Goal: Task Accomplishment & Management: Complete application form

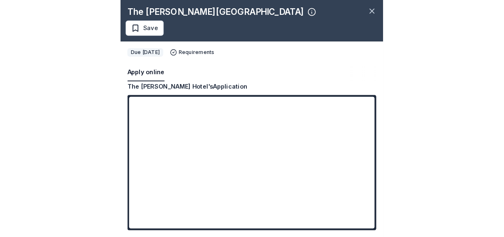
scroll to position [206, 0]
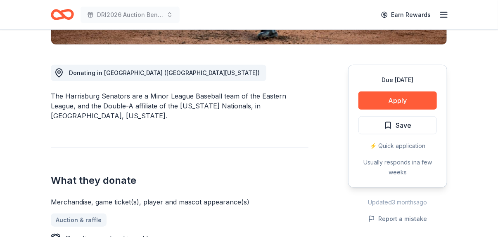
scroll to position [289, 0]
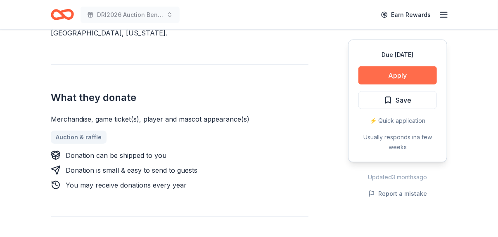
click at [397, 77] on button "Apply" at bounding box center [397, 75] width 78 height 18
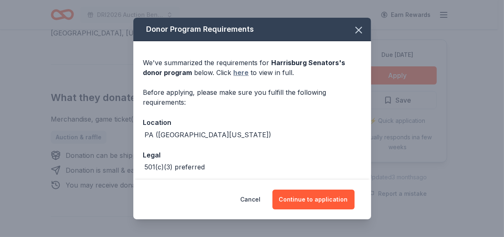
click at [239, 73] on link "here" at bounding box center [241, 73] width 15 height 10
click at [356, 32] on icon "button" at bounding box center [359, 30] width 6 height 6
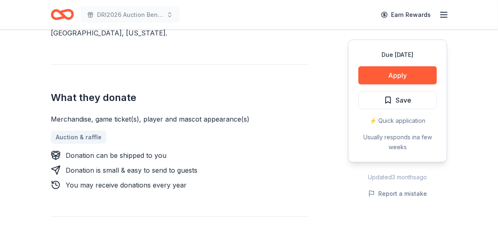
click at [64, 15] on icon "Home" at bounding box center [66, 14] width 13 height 8
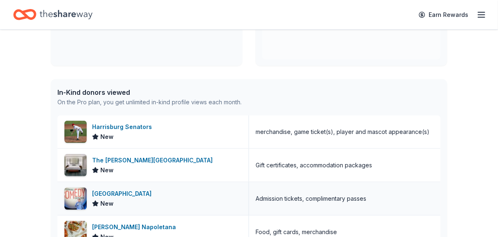
scroll to position [206, 0]
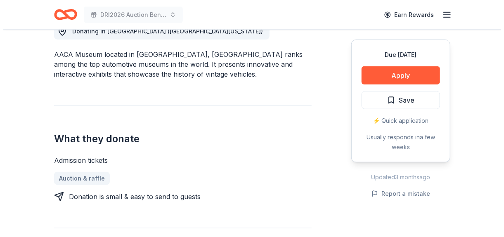
scroll to position [371, 0]
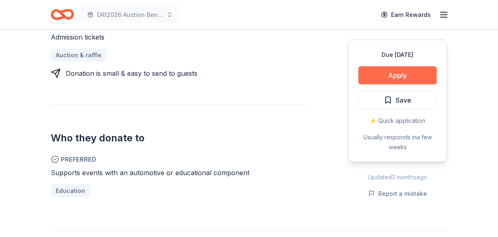
click at [394, 75] on button "Apply" at bounding box center [397, 75] width 78 height 18
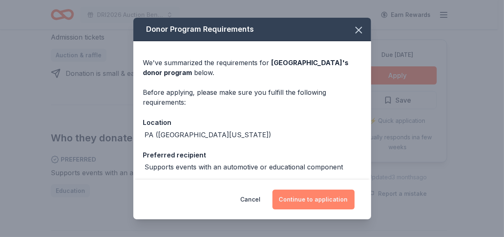
click at [320, 201] on button "Continue to application" at bounding box center [313, 200] width 82 height 20
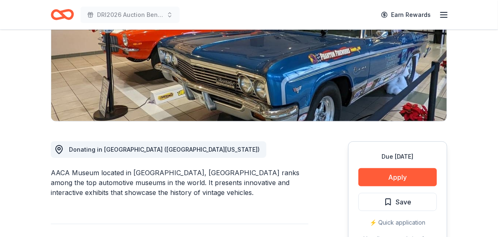
scroll to position [124, 0]
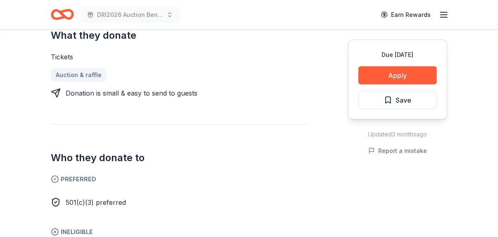
scroll to position [454, 0]
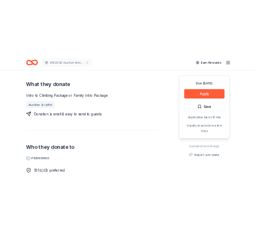
scroll to position [371, 0]
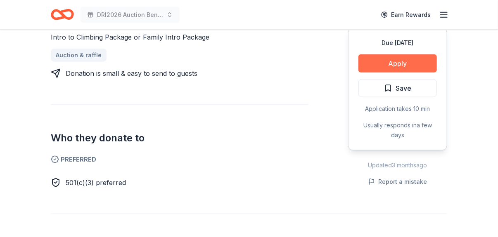
click at [389, 54] on button "Apply" at bounding box center [397, 63] width 78 height 18
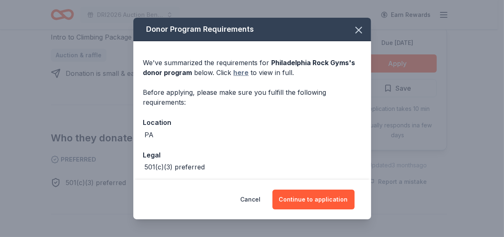
click at [241, 72] on link "here" at bounding box center [241, 73] width 15 height 10
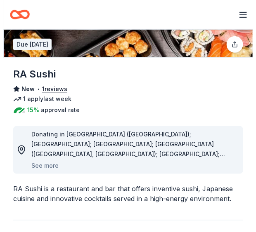
scroll to position [83, 0]
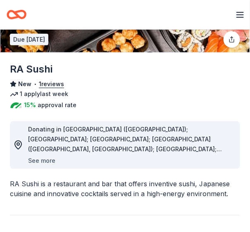
click at [38, 161] on button "See more" at bounding box center [41, 161] width 27 height 10
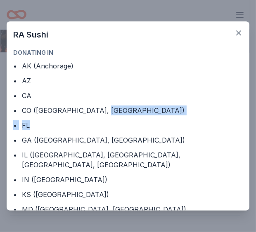
drag, startPoint x: 243, startPoint y: 107, endPoint x: 242, endPoint y: 124, distance: 16.9
click at [242, 124] on div "Donating in • AK (Anchorage) • AZ • CA • CO (Broomfield, Denver) • FL • GA (Alp…" at bounding box center [128, 129] width 243 height 163
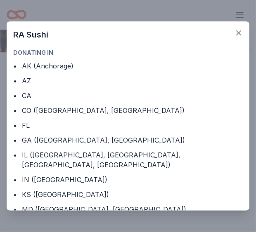
drag, startPoint x: 242, startPoint y: 124, endPoint x: 233, endPoint y: 124, distance: 8.7
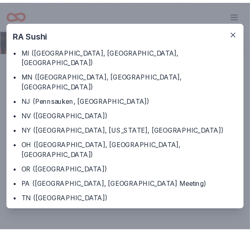
scroll to position [180, 0]
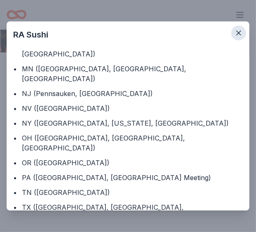
click at [240, 32] on icon "button" at bounding box center [239, 33] width 4 height 4
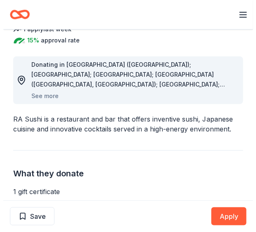
scroll to position [165, 0]
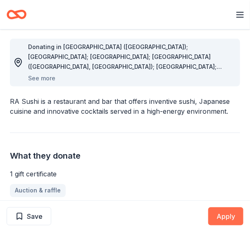
click at [227, 216] on button "Apply" at bounding box center [225, 217] width 35 height 18
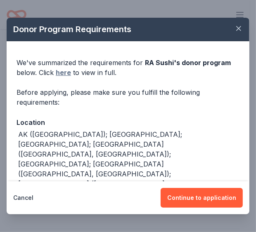
click at [64, 72] on link "here" at bounding box center [63, 73] width 15 height 10
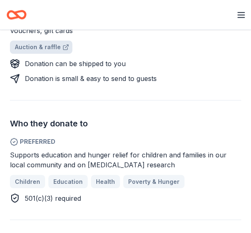
scroll to position [289, 0]
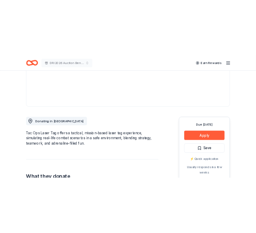
scroll to position [165, 0]
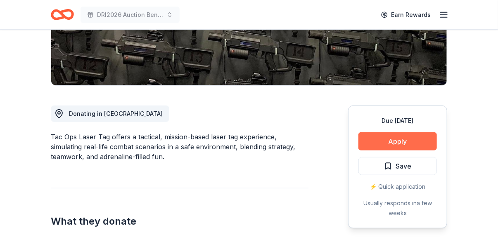
click at [250, 137] on button "Apply" at bounding box center [397, 142] width 78 height 18
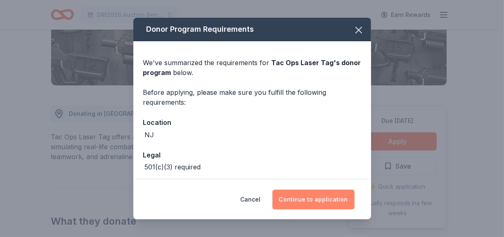
click at [250, 200] on button "Continue to application" at bounding box center [313, 200] width 82 height 20
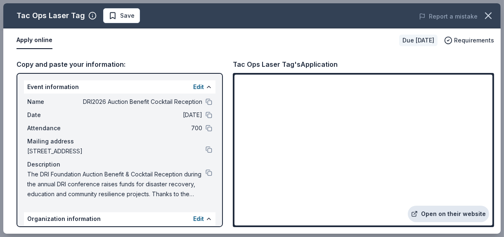
click at [250, 212] on link "Open on their website" at bounding box center [448, 214] width 81 height 17
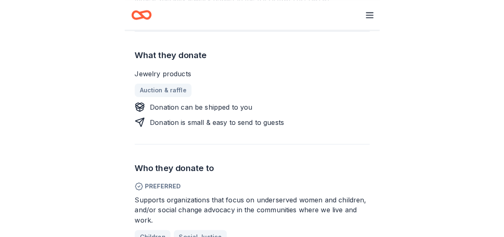
scroll to position [206, 0]
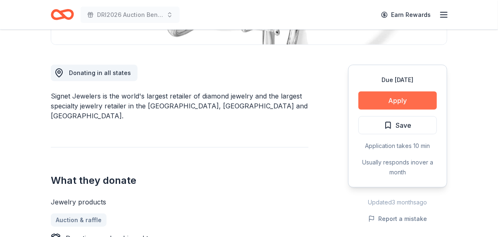
click at [250, 100] on button "Apply" at bounding box center [397, 101] width 78 height 18
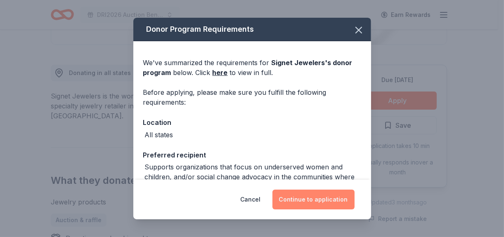
click at [250, 200] on button "Continue to application" at bounding box center [313, 200] width 82 height 20
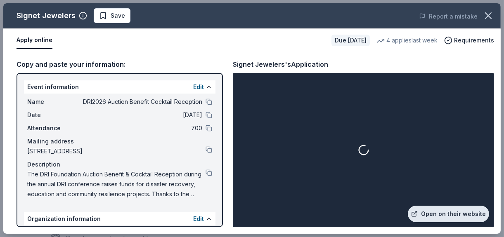
click at [250, 212] on link "Open on their website" at bounding box center [448, 214] width 81 height 17
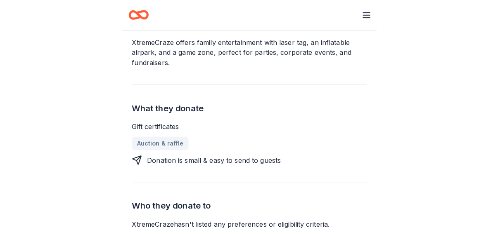
scroll to position [165, 0]
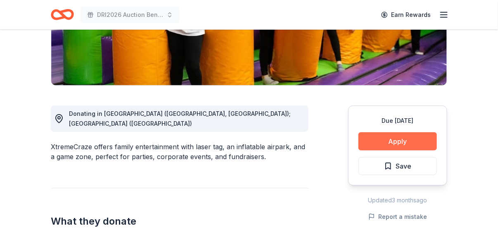
click at [250, 138] on button "Apply" at bounding box center [397, 142] width 78 height 18
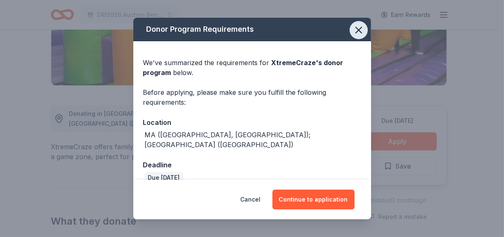
click at [250, 28] on icon "button" at bounding box center [359, 30] width 12 height 12
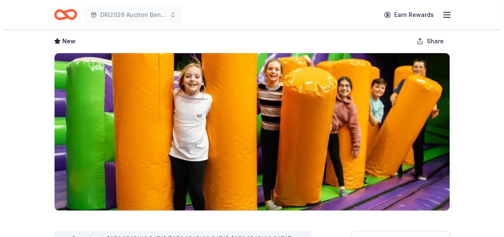
scroll to position [83, 0]
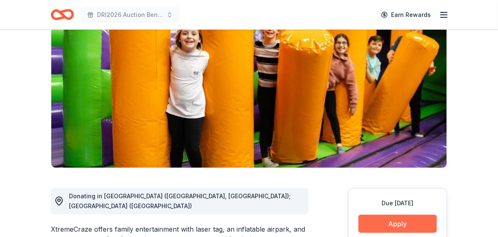
click at [250, 222] on button "Apply" at bounding box center [397, 224] width 78 height 18
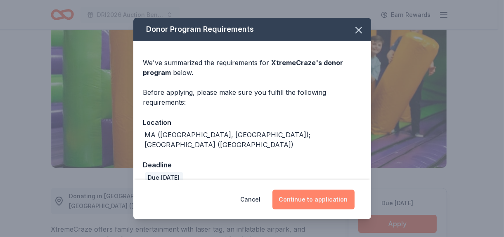
click at [250, 200] on button "Continue to application" at bounding box center [313, 200] width 82 height 20
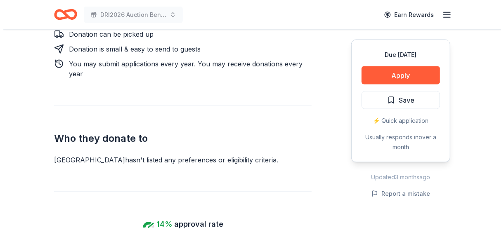
scroll to position [413, 0]
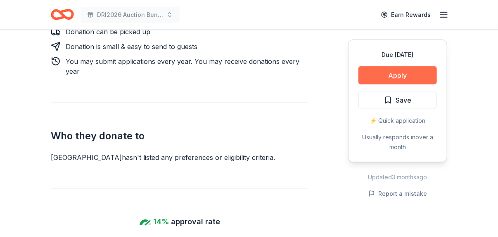
click at [365, 71] on button "Apply" at bounding box center [397, 75] width 78 height 18
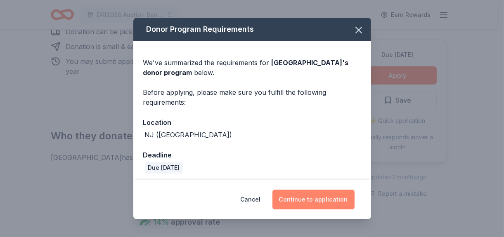
click at [328, 200] on button "Continue to application" at bounding box center [313, 200] width 82 height 20
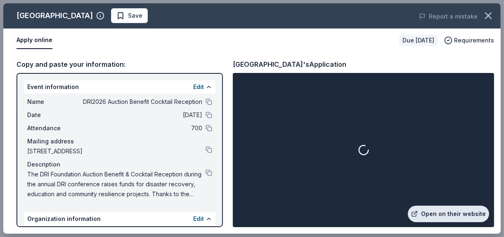
click at [478, 211] on link "Open on their website" at bounding box center [448, 214] width 81 height 17
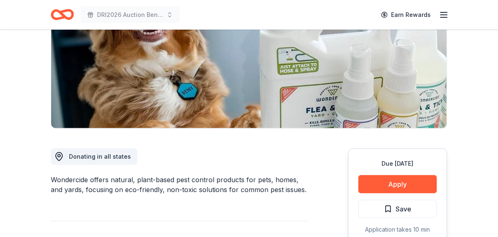
scroll to position [124, 0]
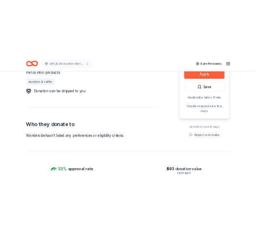
scroll to position [371, 0]
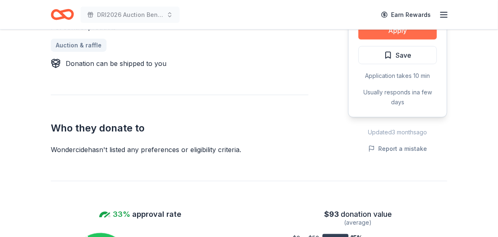
click at [396, 30] on button "Apply" at bounding box center [397, 30] width 78 height 18
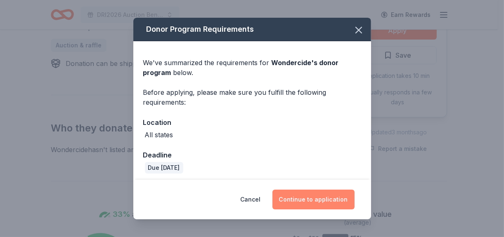
click at [315, 199] on button "Continue to application" at bounding box center [313, 200] width 82 height 20
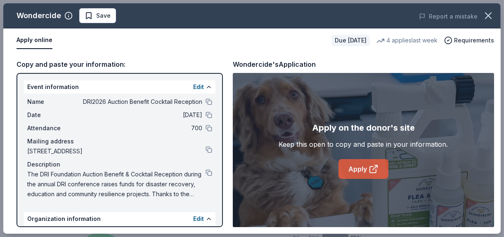
click at [365, 166] on link "Apply" at bounding box center [364, 169] width 50 height 20
